Goal: Navigation & Orientation: Find specific page/section

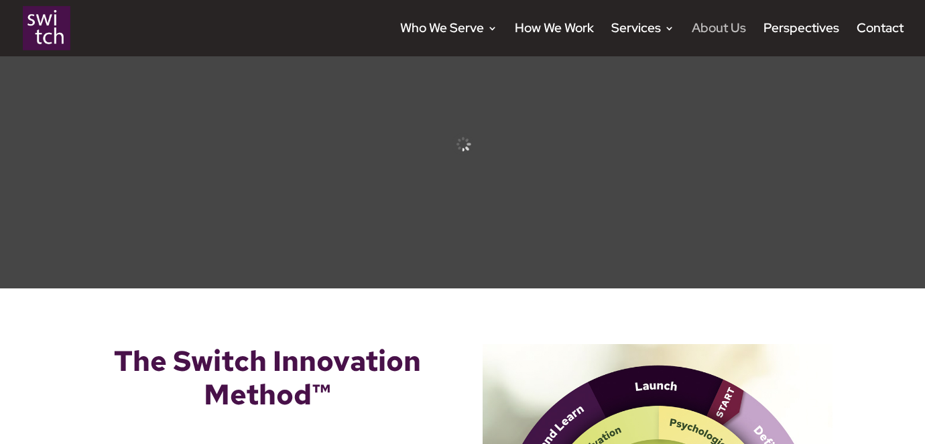
click at [708, 25] on link "About Us" at bounding box center [718, 39] width 54 height 33
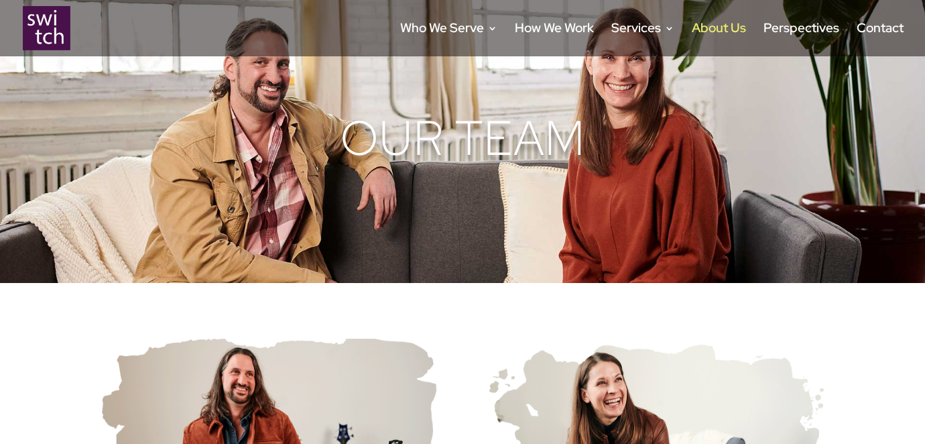
click at [52, 40] on img at bounding box center [47, 28] width 48 height 44
